Goal: Find specific fact: Find contact information

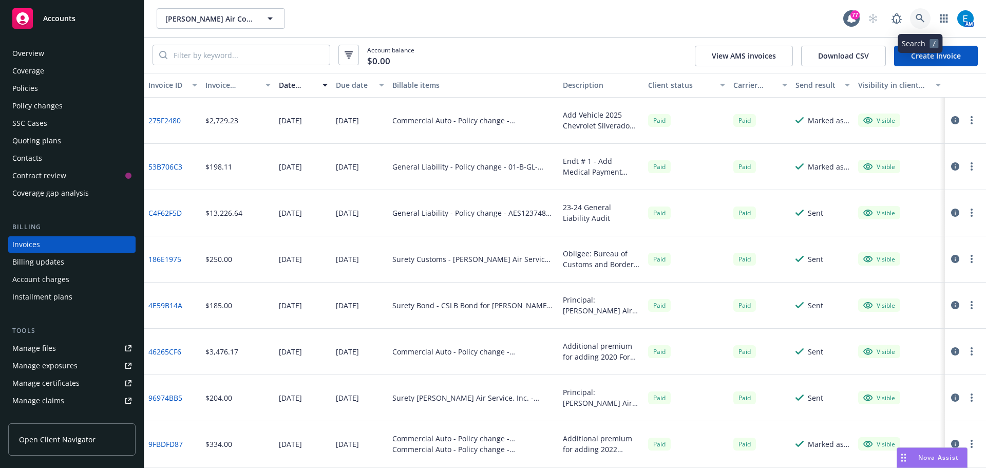
click at [920, 16] on icon at bounding box center [920, 18] width 9 height 9
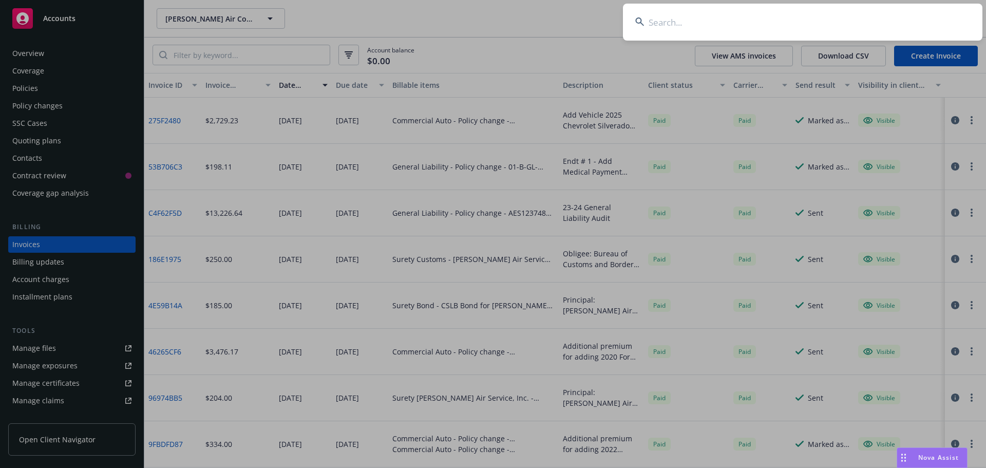
click at [885, 14] on input at bounding box center [802, 22] width 359 height 37
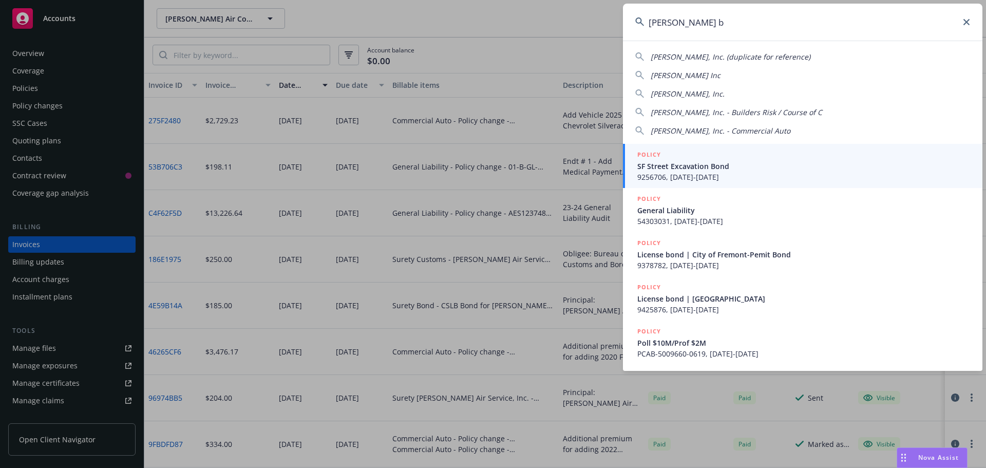
click at [684, 76] on span "[PERSON_NAME] Inc" at bounding box center [686, 75] width 70 height 10
type input "[PERSON_NAME] Inc"
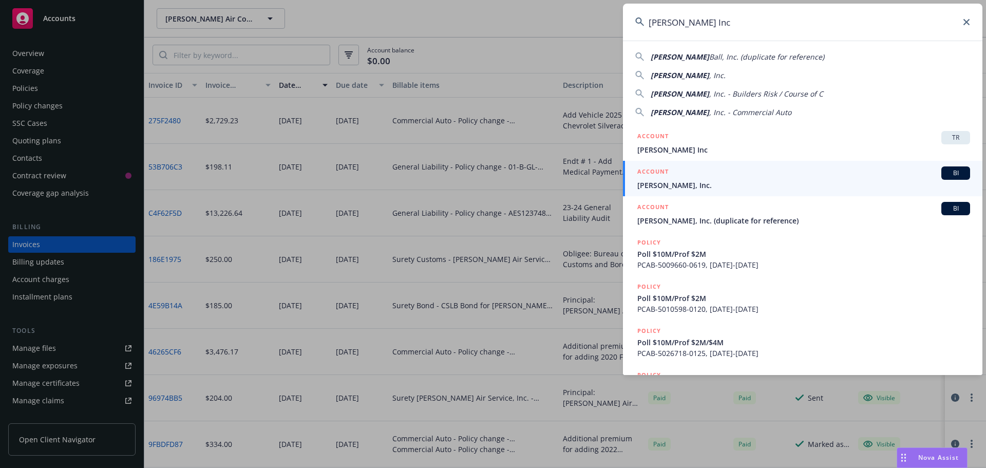
click at [662, 185] on span "[PERSON_NAME], Inc." at bounding box center [803, 185] width 333 height 11
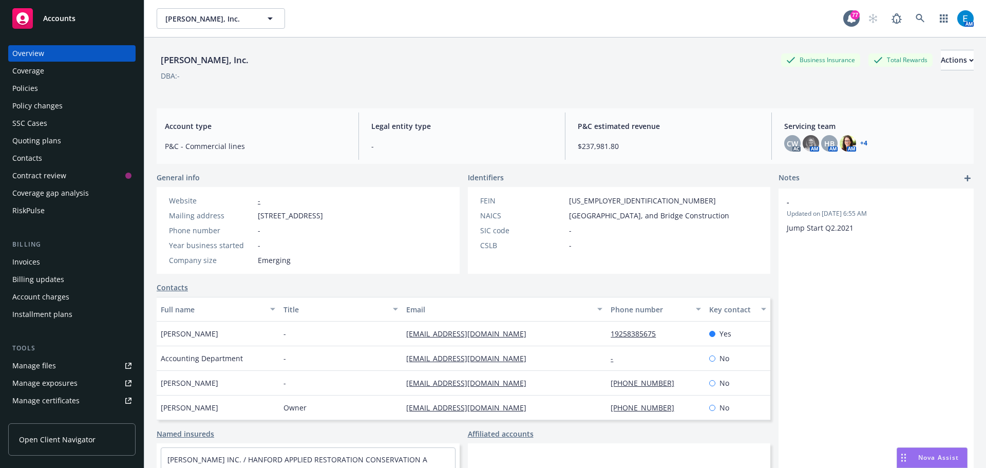
drag, startPoint x: 258, startPoint y: 216, endPoint x: 351, endPoint y: 218, distance: 93.5
click at [323, 218] on span "[STREET_ADDRESS]" at bounding box center [290, 215] width 65 height 11
copy span "[STREET_ADDRESS]"
drag, startPoint x: 417, startPoint y: 216, endPoint x: 439, endPoint y: 213, distance: 21.7
click at [327, 213] on div "Mailing address [STREET_ADDRESS]" at bounding box center [246, 215] width 162 height 11
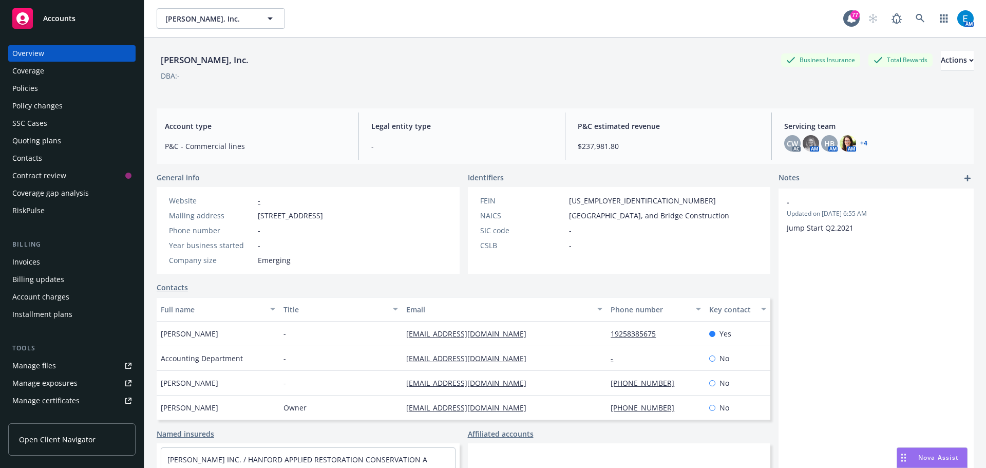
copy span "94596"
